Goal: Check status: Check status

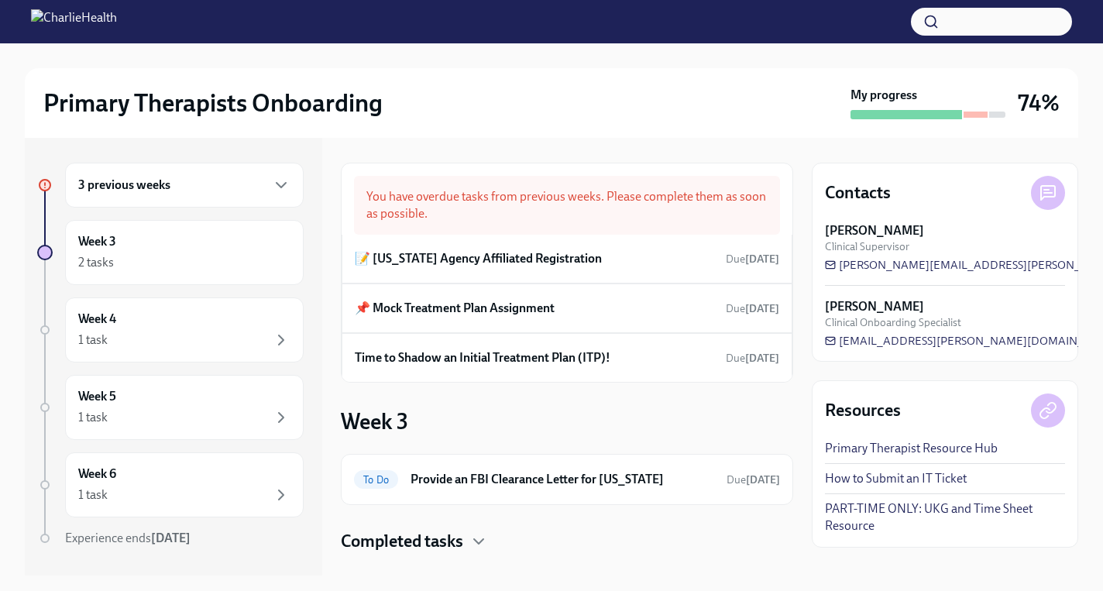
scroll to position [27, 0]
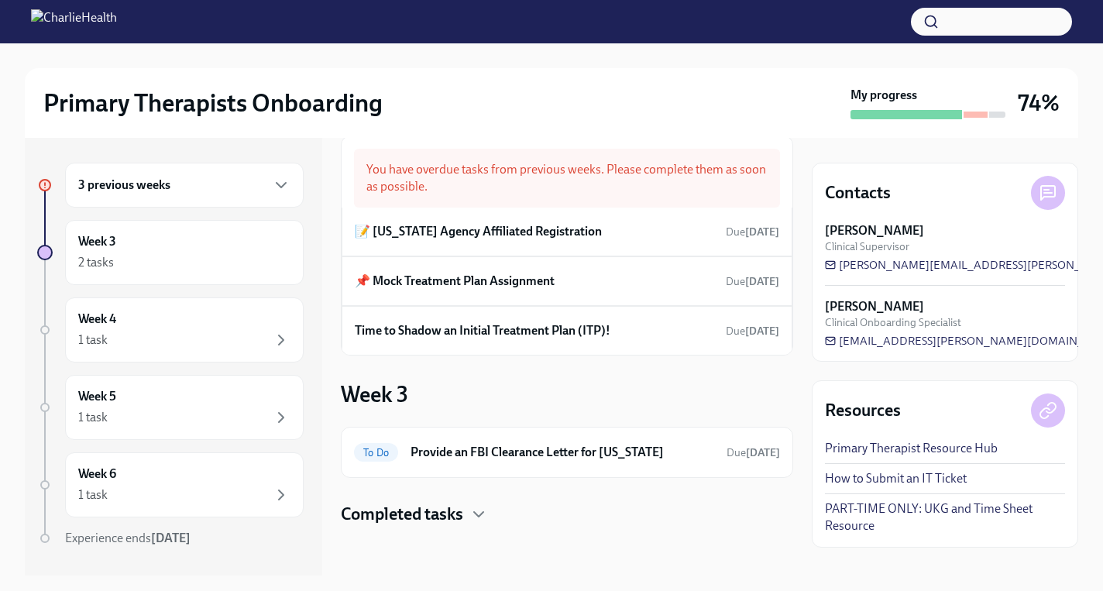
click at [252, 190] on div "3 previous weeks" at bounding box center [184, 185] width 212 height 19
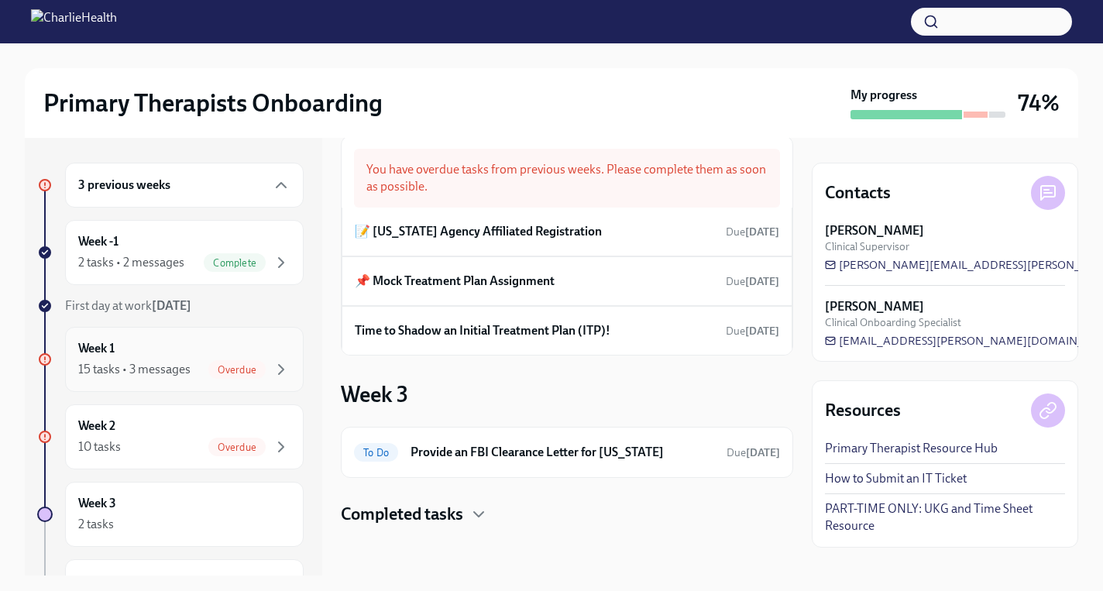
click at [197, 365] on div "15 tasks • 3 messages Overdue" at bounding box center [184, 369] width 212 height 19
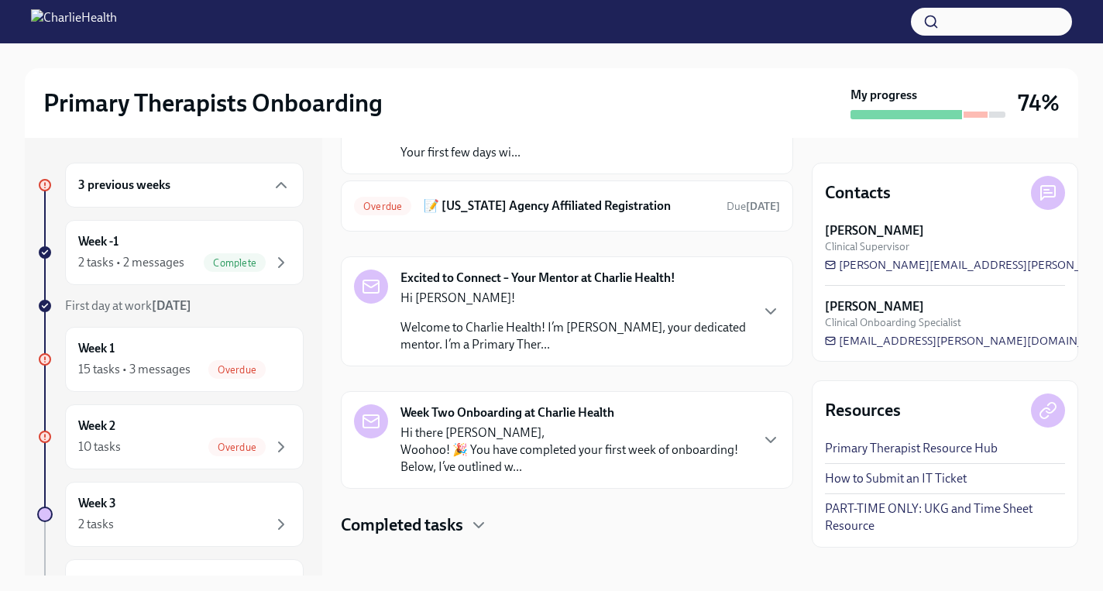
scroll to position [168, 0]
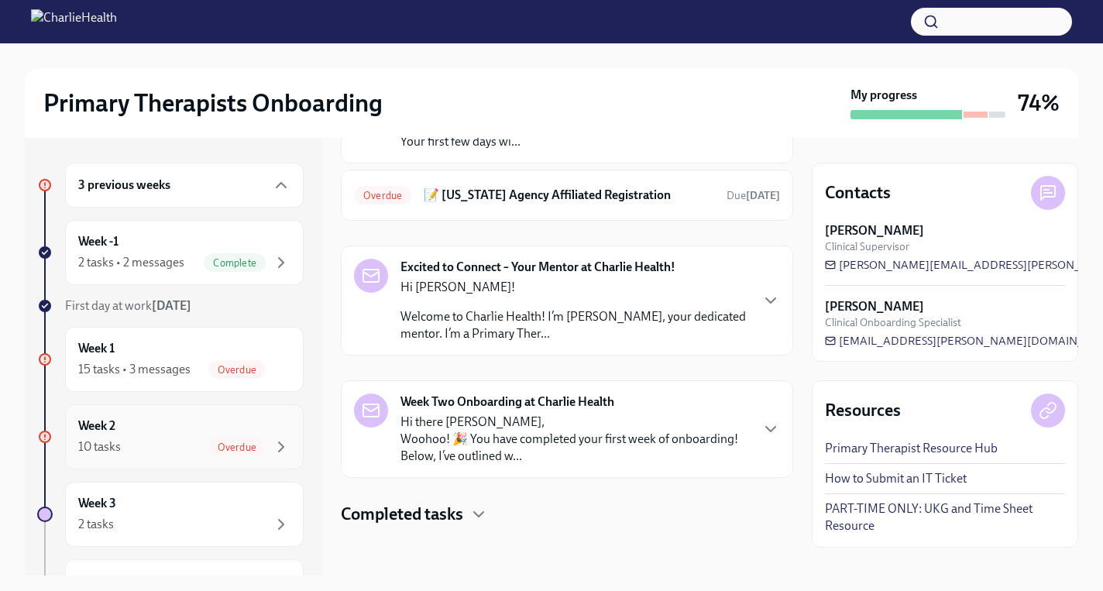
click at [173, 428] on div "Week 2 10 tasks Overdue" at bounding box center [184, 436] width 212 height 39
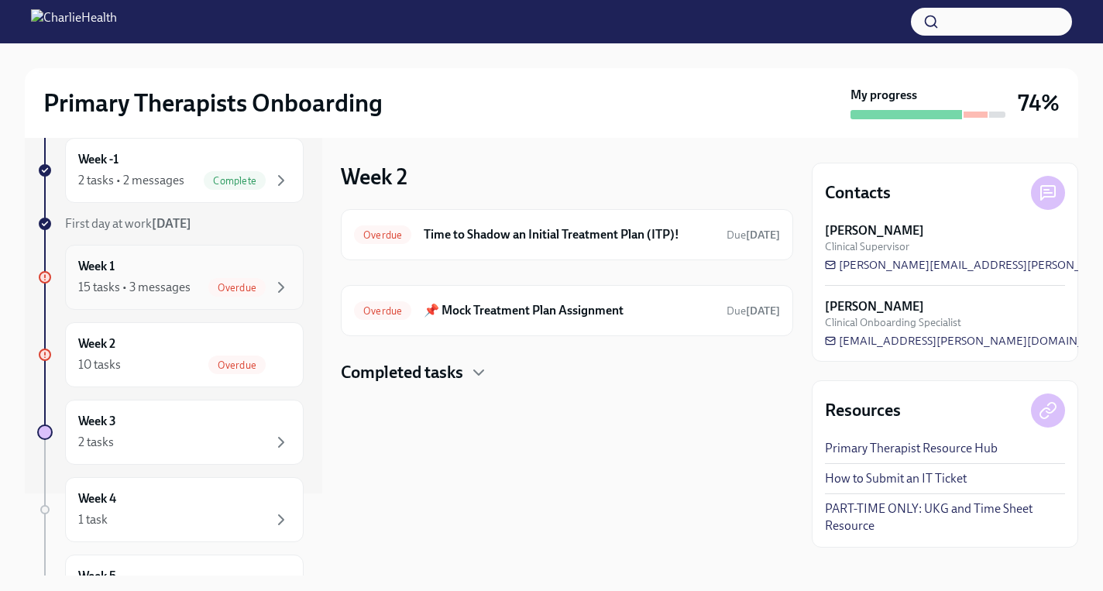
scroll to position [35, 0]
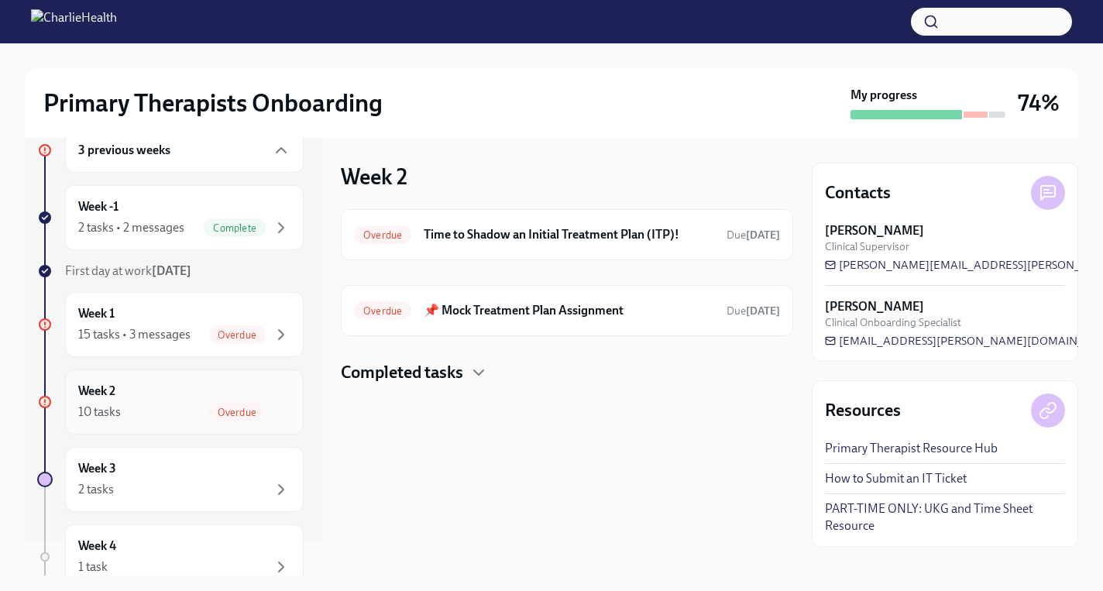
click at [180, 377] on div "Week 2 10 tasks Overdue" at bounding box center [184, 401] width 239 height 65
click at [182, 387] on div "Week 2 10 tasks Overdue" at bounding box center [184, 402] width 212 height 39
click at [190, 328] on div "15 tasks • 3 messages Overdue" at bounding box center [184, 334] width 212 height 19
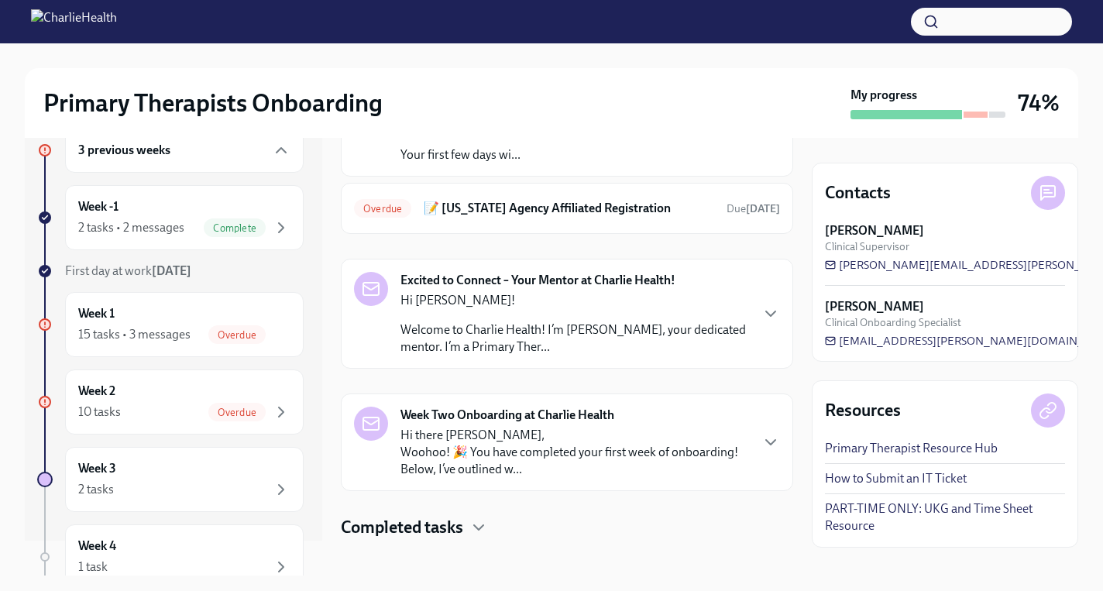
scroll to position [157, 0]
